Goal: Task Accomplishment & Management: Use online tool/utility

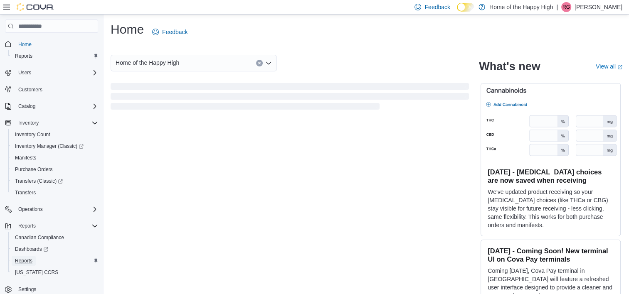
click at [27, 258] on span "Reports" at bounding box center [23, 261] width 17 height 7
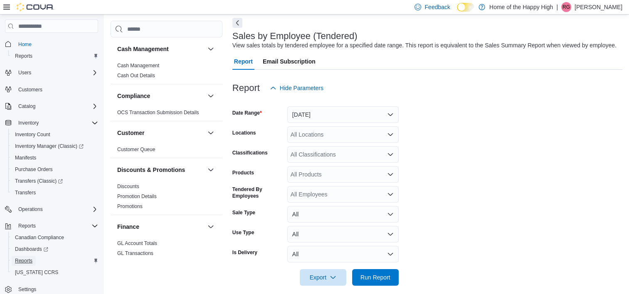
scroll to position [45, 0]
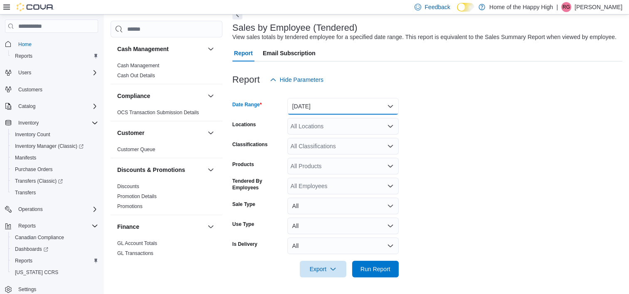
click at [311, 105] on button "[DATE]" at bounding box center [342, 106] width 111 height 17
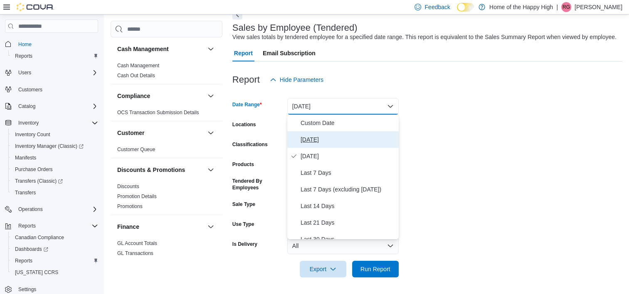
click at [305, 136] on span "[DATE]" at bounding box center [347, 140] width 95 height 10
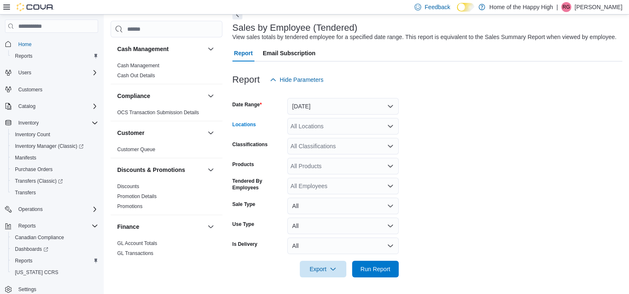
click at [311, 125] on div "All Locations" at bounding box center [342, 126] width 111 height 17
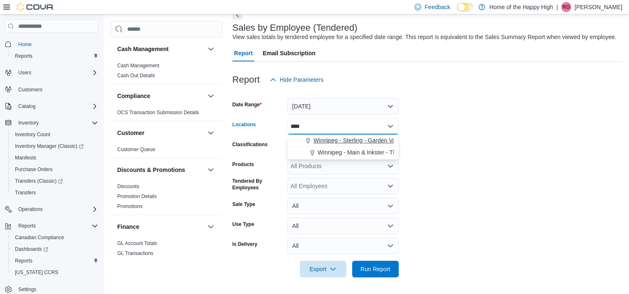
type input "****"
click at [316, 142] on span "Winnipeg - Sterling - Garden Variety" at bounding box center [359, 140] width 93 height 8
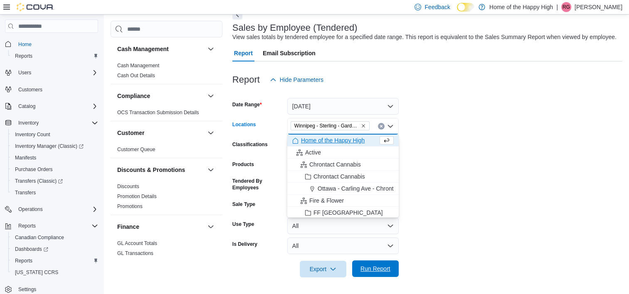
click at [376, 265] on span "Run Report" at bounding box center [375, 269] width 30 height 8
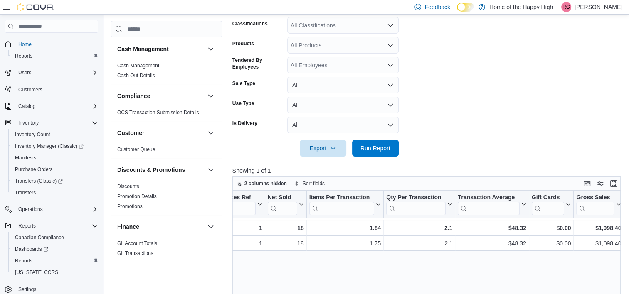
scroll to position [0, 187]
